Goal: Find specific page/section: Find specific page/section

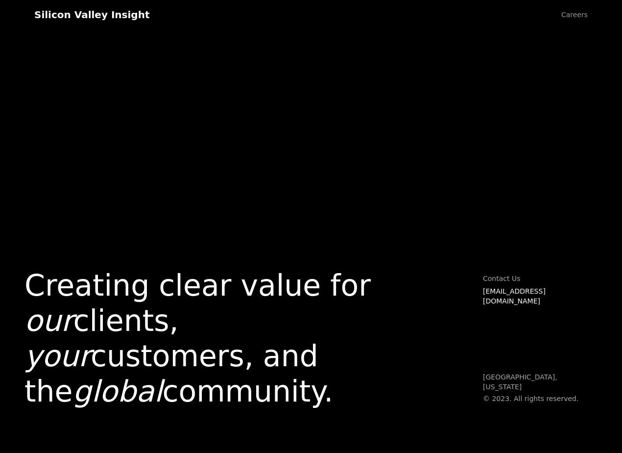
click at [67, 12] on div "Silicon Valley Insight" at bounding box center [91, 15] width 115 height 12
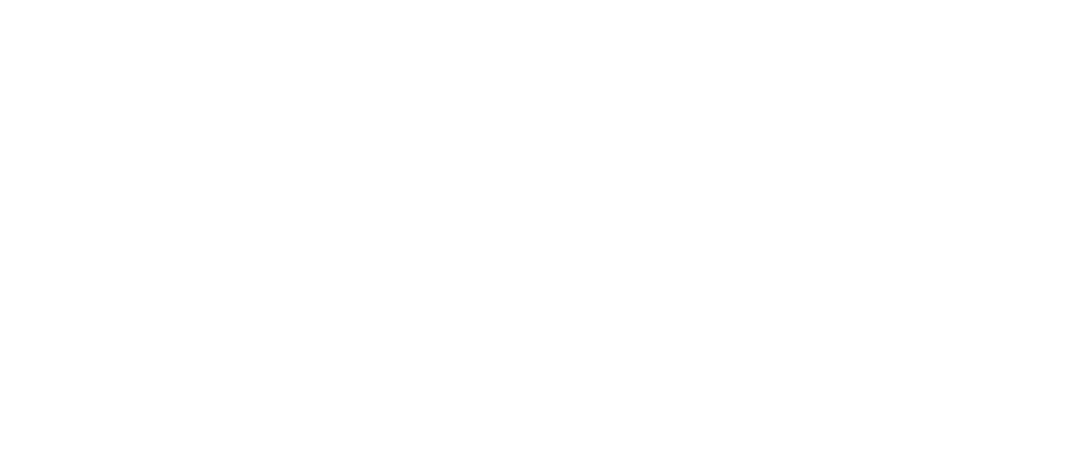
click at [0, 0] on html at bounding box center [0, 0] width 0 height 0
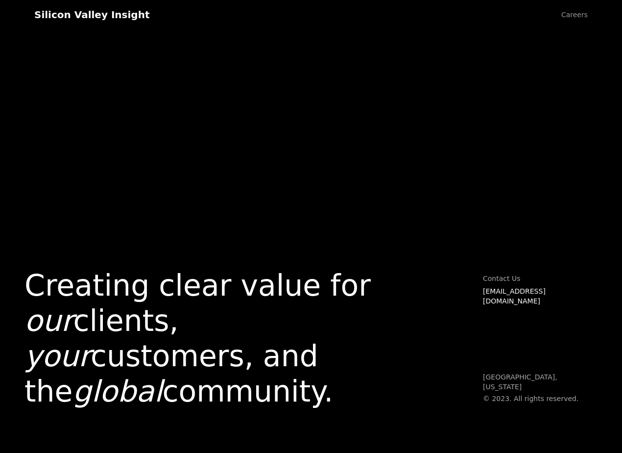
click at [574, 16] on link "Careers" at bounding box center [575, 14] width 46 height 29
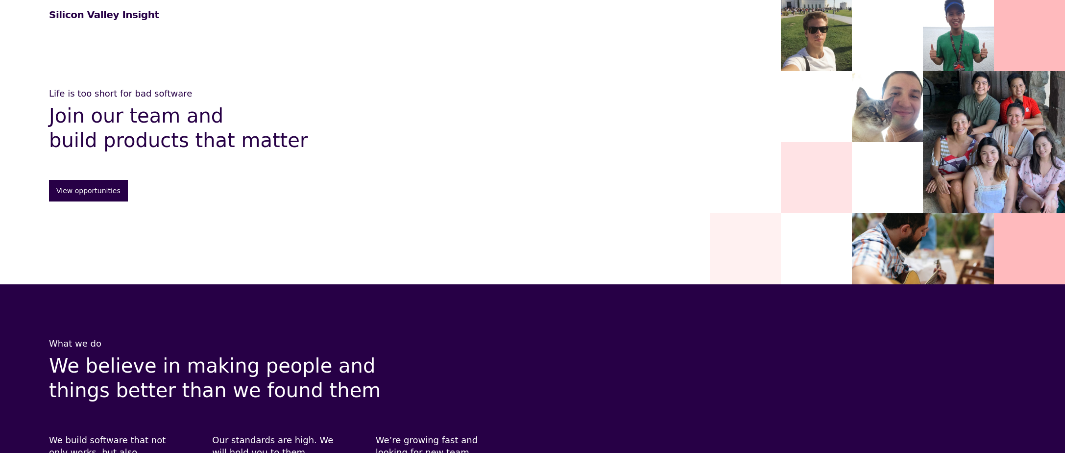
drag, startPoint x: 736, startPoint y: 311, endPoint x: 356, endPoint y: -27, distance: 509.0
click at [61, 22] on div "Silicon Valley Insight Careers Get in touch" at bounding box center [532, 14] width 1065 height 29
click at [63, 15] on h1 "Silicon Valley Insight" at bounding box center [104, 15] width 110 height 12
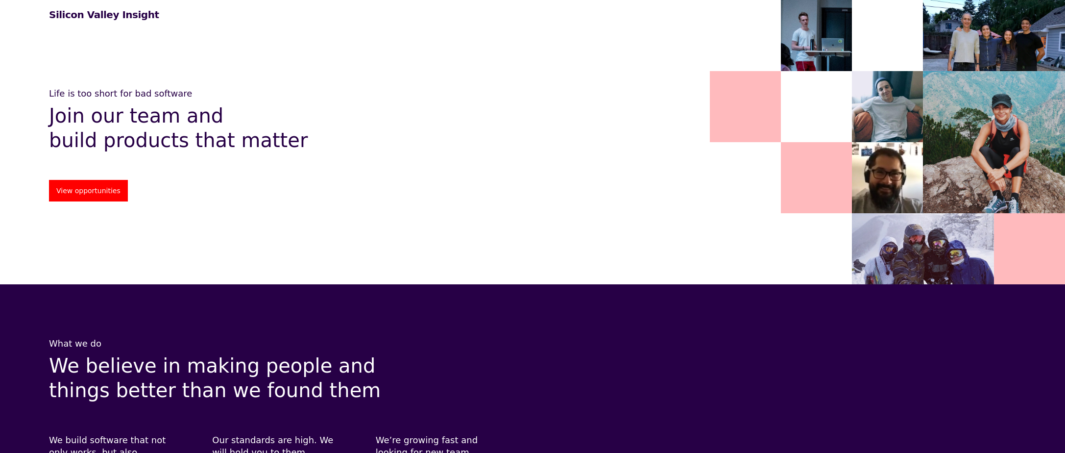
click at [76, 181] on link "View opportunities" at bounding box center [88, 191] width 79 height 22
